Goal: Task Accomplishment & Management: Complete application form

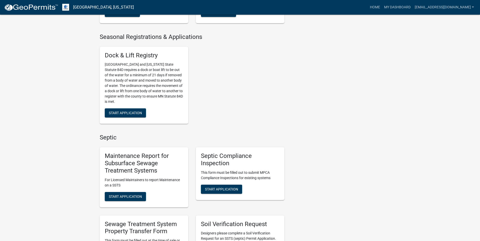
scroll to position [202, 0]
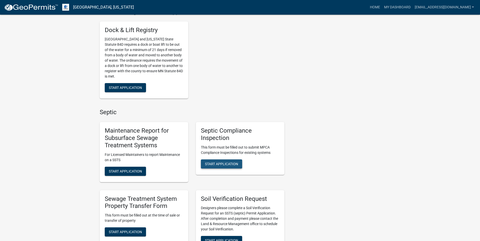
click at [228, 165] on span "Start Application" at bounding box center [221, 164] width 33 height 4
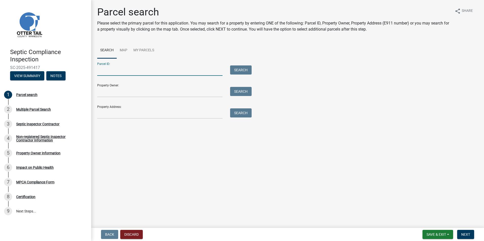
click at [114, 70] on input "Parcel ID:" at bounding box center [159, 71] width 125 height 10
type input "36000200145001"
click at [236, 69] on button "Search" at bounding box center [241, 70] width 22 height 9
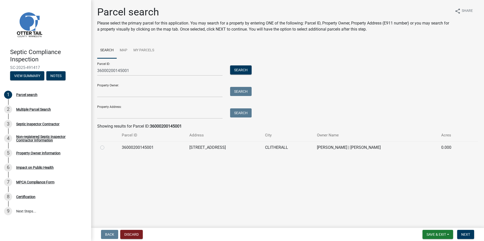
click at [106, 145] on label at bounding box center [106, 145] width 0 height 0
click at [106, 148] on input "radio" at bounding box center [107, 146] width 3 height 3
radio input "true"
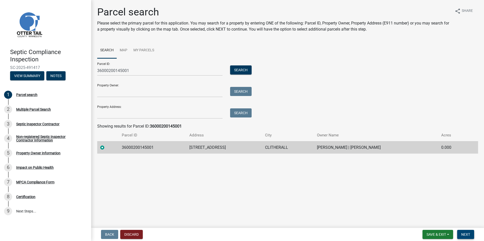
click at [462, 236] on span "Next" at bounding box center [465, 235] width 9 height 4
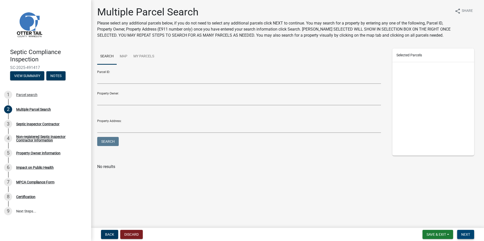
click at [465, 236] on span "Next" at bounding box center [465, 235] width 9 height 4
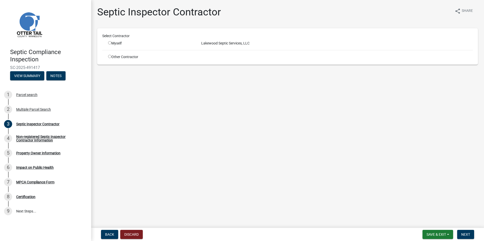
click at [110, 43] on input "radio" at bounding box center [109, 42] width 3 height 3
radio input "true"
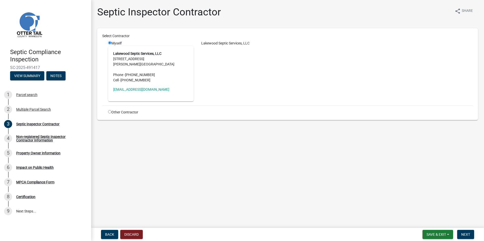
click at [167, 74] on address "Lakewood Septic Services, LLC [STREET_ADDRESS][PERSON_NAME] Phone - [PHONE_NUMB…" at bounding box center [150, 67] width 75 height 32
click at [464, 233] on span "Next" at bounding box center [465, 235] width 9 height 4
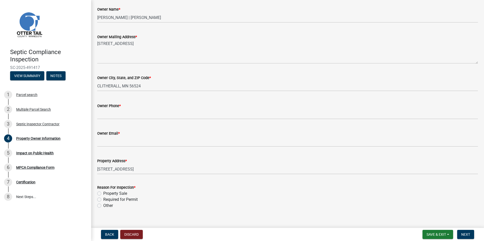
scroll to position [96, 0]
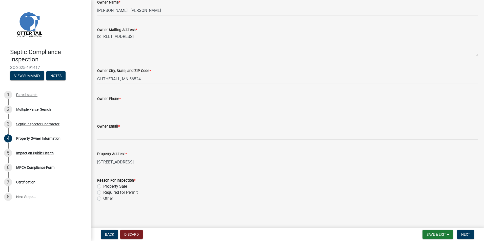
click at [119, 108] on input "Owner Phone *" at bounding box center [287, 107] width 381 height 10
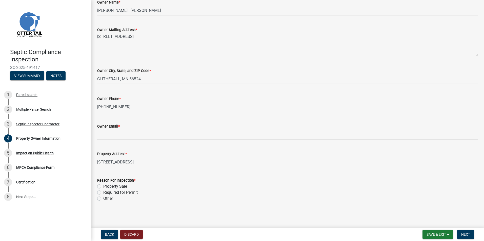
type input "[PHONE_NUMBER]"
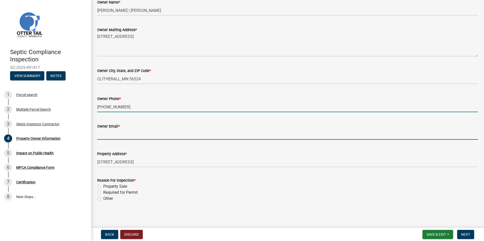
click at [131, 134] on input "Owner Email *" at bounding box center [287, 135] width 381 height 10
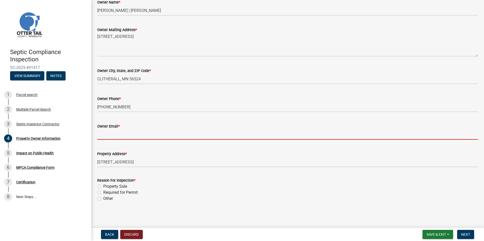
type input "[EMAIL_ADDRESS][DOMAIN_NAME]"
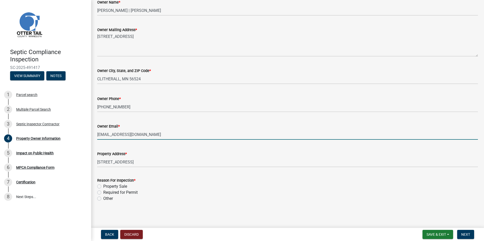
click at [103, 187] on label "Property Sale" at bounding box center [115, 187] width 24 height 6
click at [103, 187] on input "Property Sale" at bounding box center [104, 185] width 3 height 3
radio input "true"
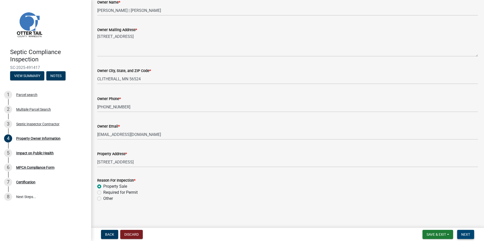
click at [461, 234] on span "Next" at bounding box center [465, 235] width 9 height 4
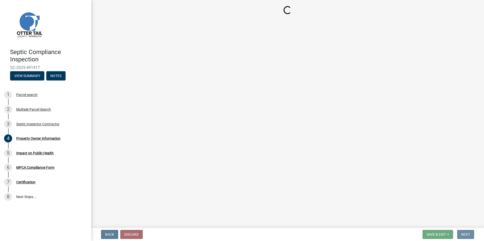
scroll to position [0, 0]
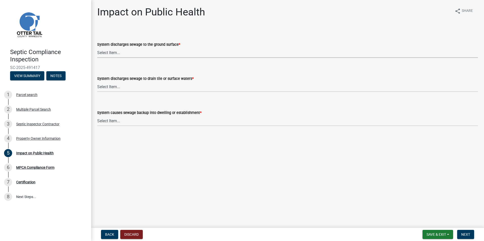
click at [118, 51] on select "Select Item... Yes No" at bounding box center [287, 53] width 381 height 10
click at [97, 48] on select "Select Item... Yes No" at bounding box center [287, 53] width 381 height 10
select select "9c5ef684-d0d4-4879-ab12-905ddbd81a72"
click at [114, 88] on select "Select Item... Yes No" at bounding box center [287, 87] width 381 height 10
click at [97, 82] on select "Select Item... Yes No" at bounding box center [287, 87] width 381 height 10
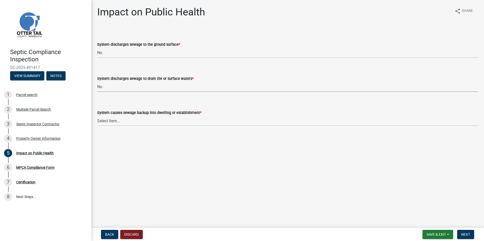
select select "7d491a2b-e9f0-4952-b474-53ca749b22af"
click at [117, 123] on select "Select Item... Yes No" at bounding box center [287, 121] width 381 height 10
click at [97, 116] on select "Select Item... Yes No" at bounding box center [287, 121] width 381 height 10
select select "6e07b46b-a403-4f3e-b4fc-218acc732c01"
click at [464, 237] on span "Next" at bounding box center [465, 235] width 9 height 4
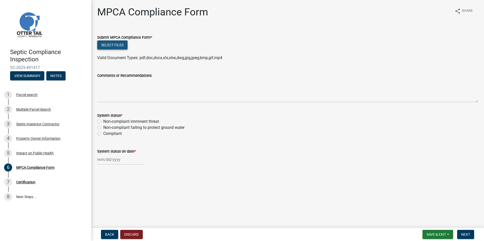
click at [114, 46] on button "Select files" at bounding box center [112, 44] width 30 height 9
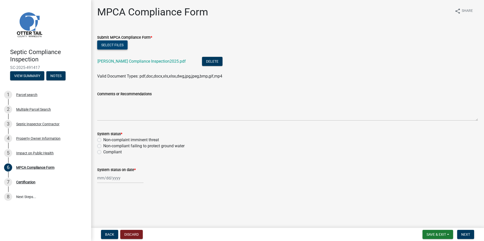
click at [118, 47] on button "Select files" at bounding box center [112, 44] width 30 height 9
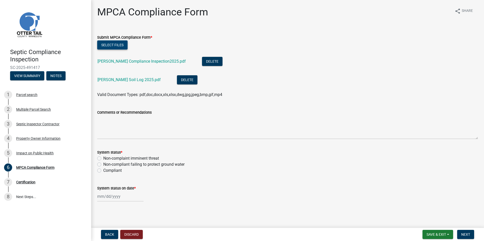
click at [109, 47] on button "Select files" at bounding box center [112, 44] width 30 height 9
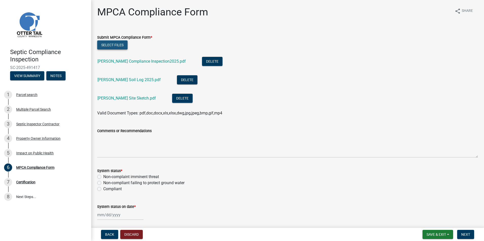
click at [113, 46] on button "Select files" at bounding box center [112, 44] width 30 height 9
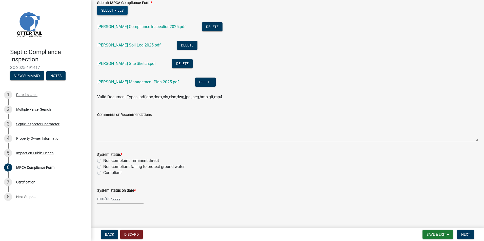
scroll to position [37, 0]
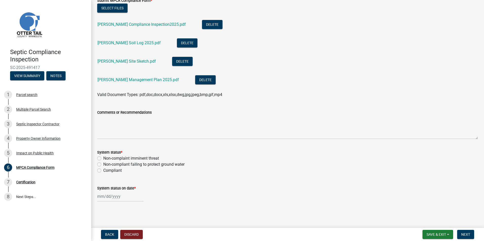
click at [103, 171] on label "Compliant" at bounding box center [112, 171] width 18 height 6
click at [103, 171] on input "Compliant" at bounding box center [104, 169] width 3 height 3
radio input "true"
select select "10"
select select "2025"
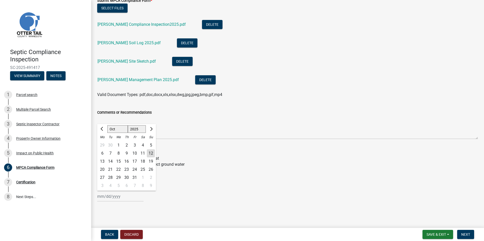
click at [105, 197] on div "[PERSON_NAME] Feb Mar Apr [PERSON_NAME][DATE] Oct Nov [DATE] 1526 1527 1528 152…" at bounding box center [120, 197] width 46 height 10
click at [128, 152] on div "9" at bounding box center [126, 154] width 8 height 8
type input "[DATE]"
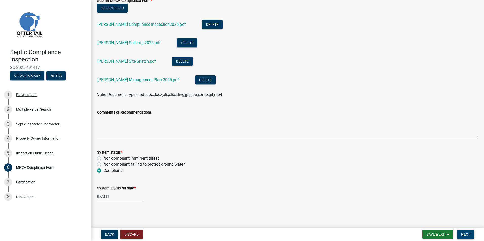
click at [462, 235] on span "Next" at bounding box center [465, 235] width 9 height 4
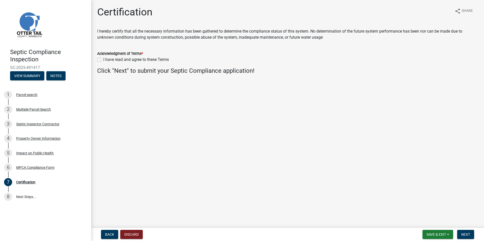
click at [103, 59] on label "I have read and agree to these Terms" at bounding box center [136, 60] width 66 height 6
click at [103, 59] on input "I have read and agree to these Terms" at bounding box center [104, 58] width 3 height 3
checkbox input "true"
click at [465, 232] on button "Next" at bounding box center [465, 234] width 17 height 9
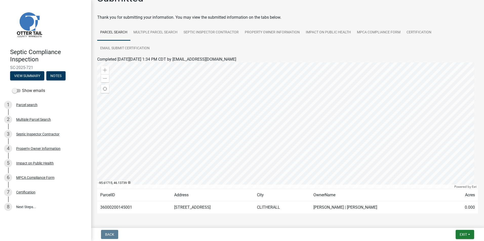
scroll to position [6, 0]
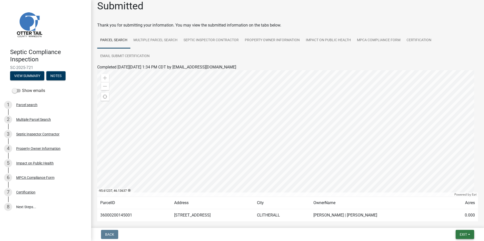
click at [464, 233] on span "Exit" at bounding box center [463, 235] width 7 height 4
